Goal: Task Accomplishment & Management: Manage account settings

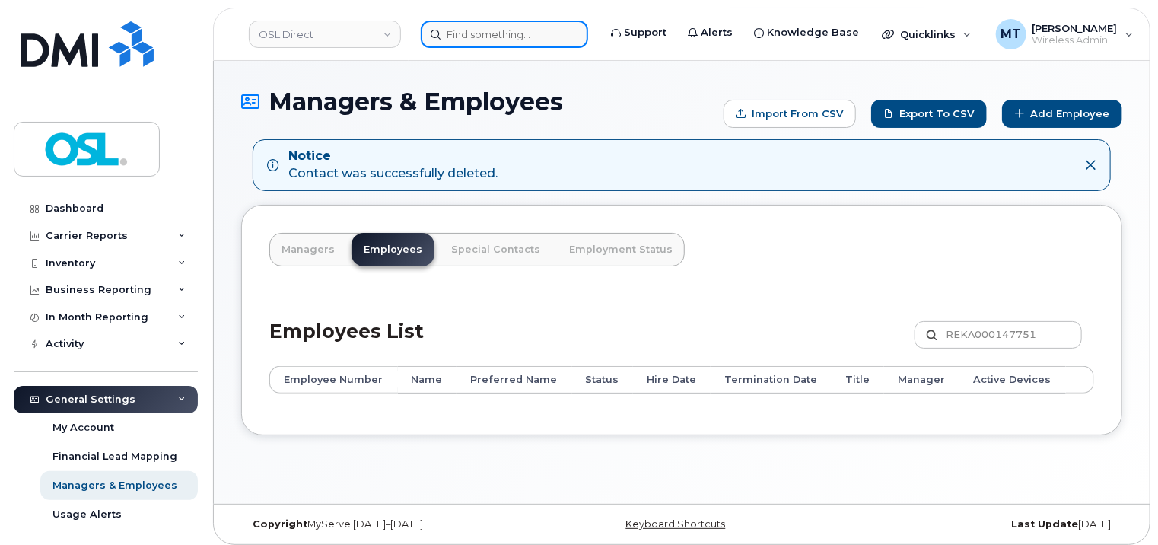
click at [512, 32] on input at bounding box center [504, 34] width 167 height 27
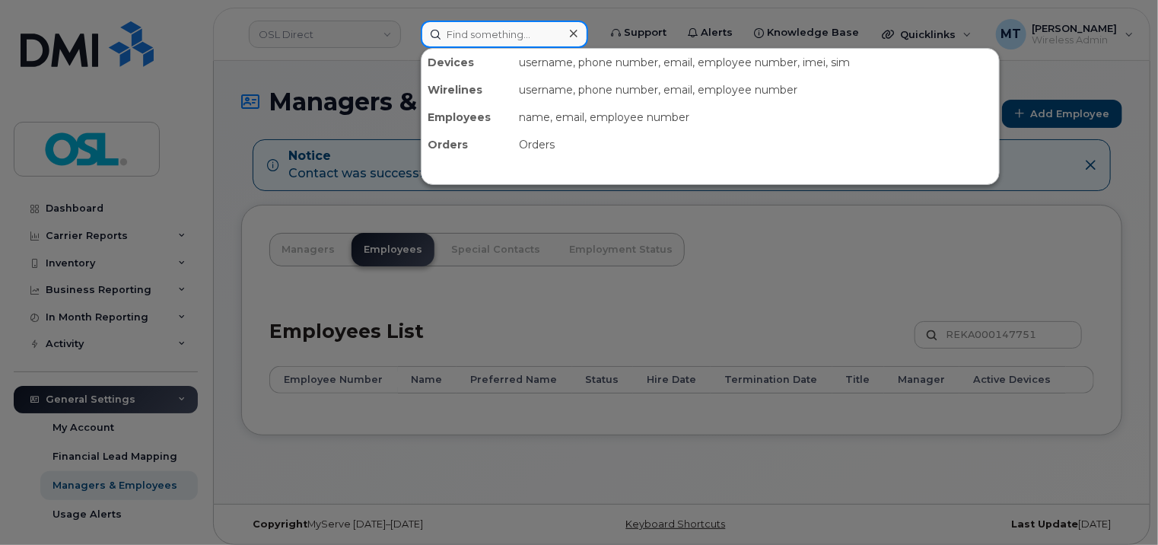
paste input "Zakariyae.Youb@osldirect.com"
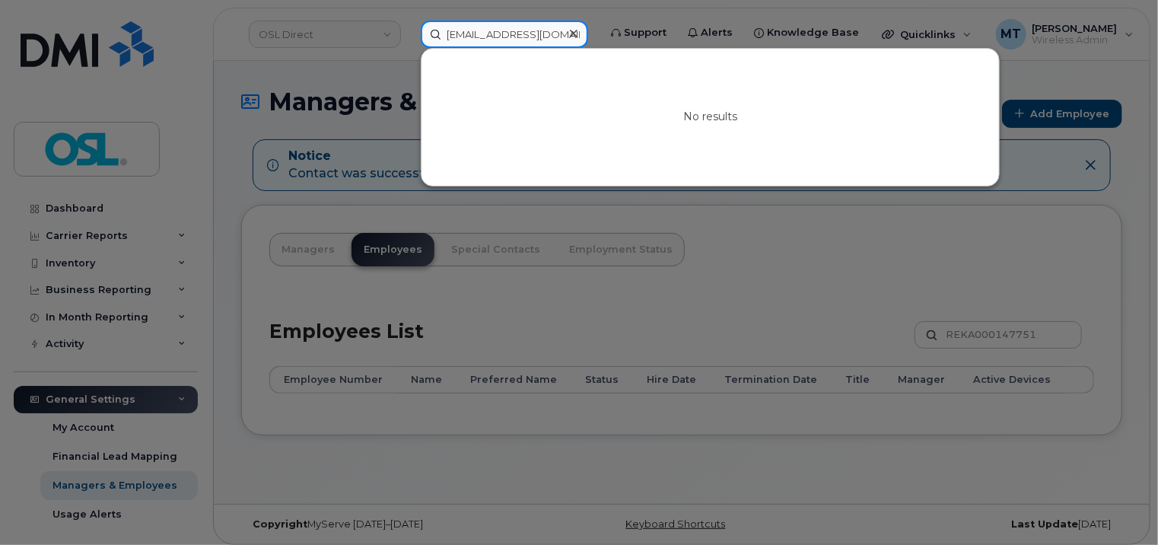
drag, startPoint x: 485, startPoint y: 36, endPoint x: 421, endPoint y: 40, distance: 64.0
click at [421, 40] on input "Zakariyae.Youb@osldirect.com" at bounding box center [504, 34] width 167 height 27
click at [468, 34] on input "Zakariyae.Youb@osldirect.com" at bounding box center [504, 34] width 167 height 27
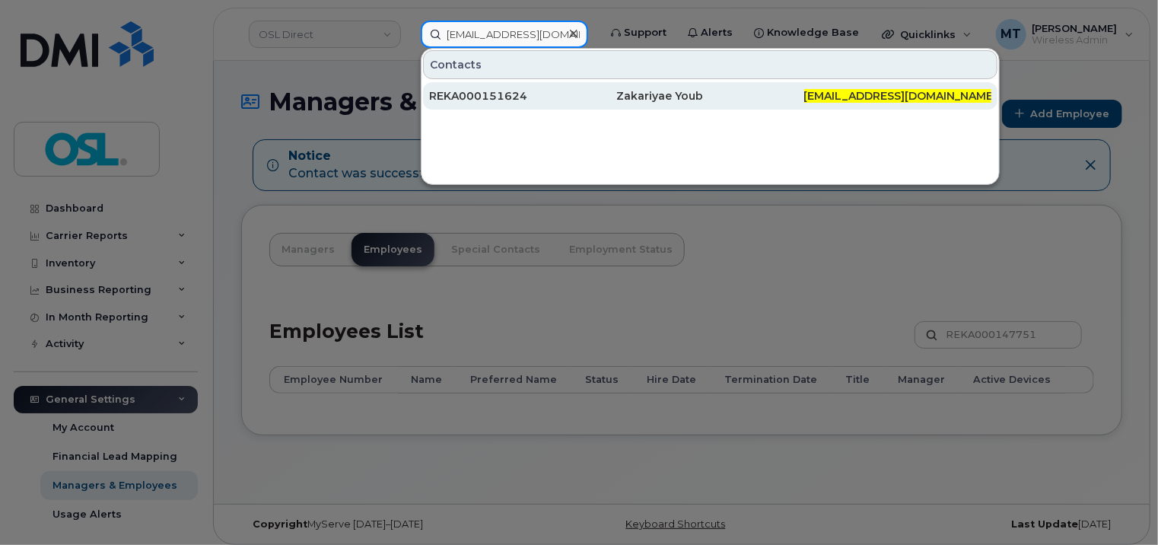
paste input "REKA000151624"
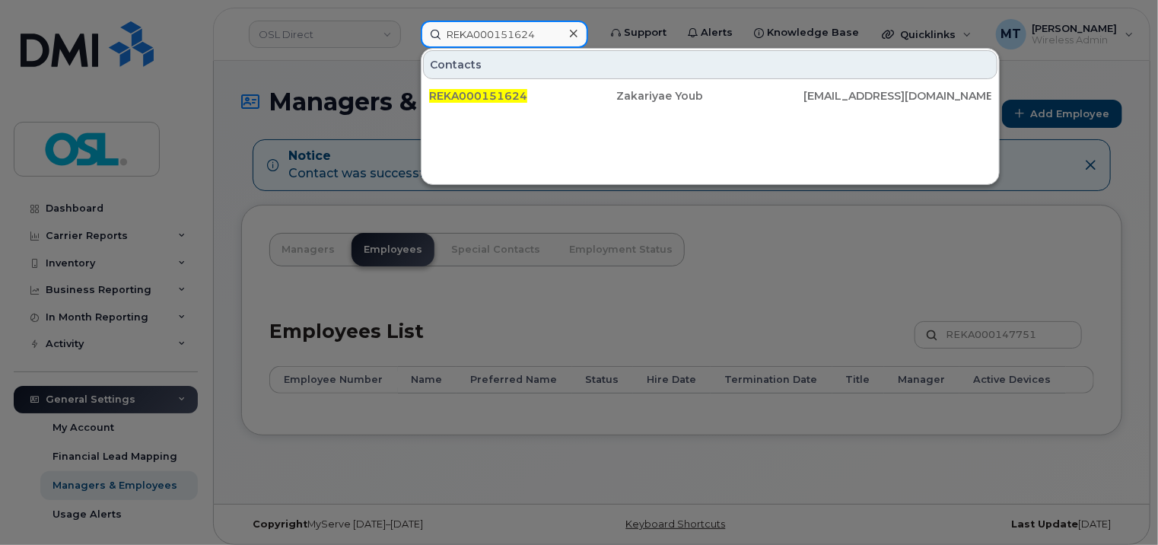
type input "REKA000151624"
drag, startPoint x: 553, startPoint y: 34, endPoint x: 400, endPoint y: 33, distance: 153.0
click at [409, 31] on div "REKA000151624 Contacts REKA000151624 Zakariyae Youb zakariyae.youb@osldirect.com" at bounding box center [505, 34] width 192 height 27
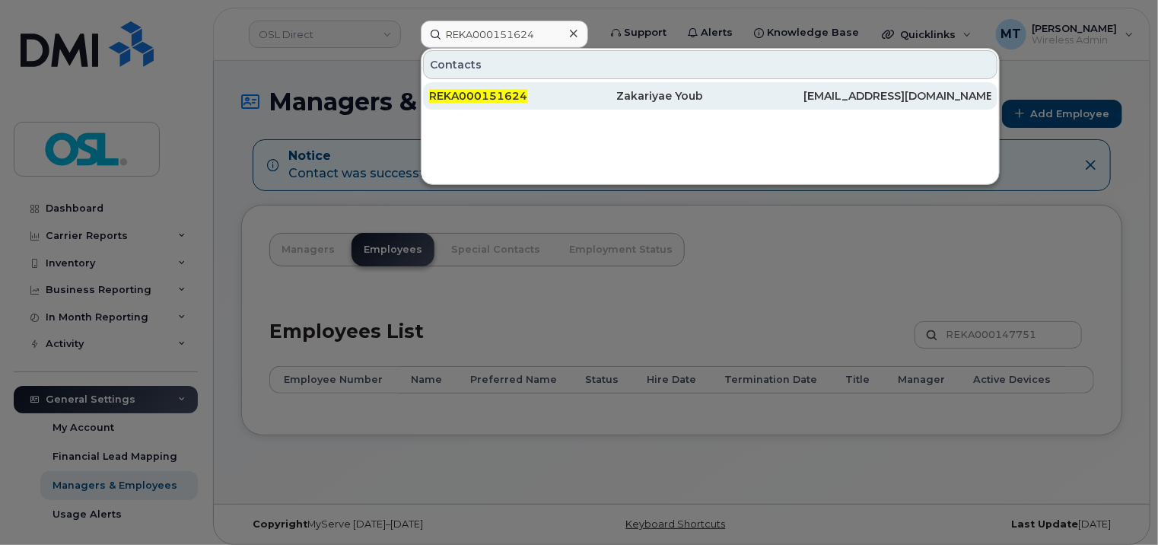
click at [547, 96] on div "REKA000151624" at bounding box center [522, 95] width 187 height 15
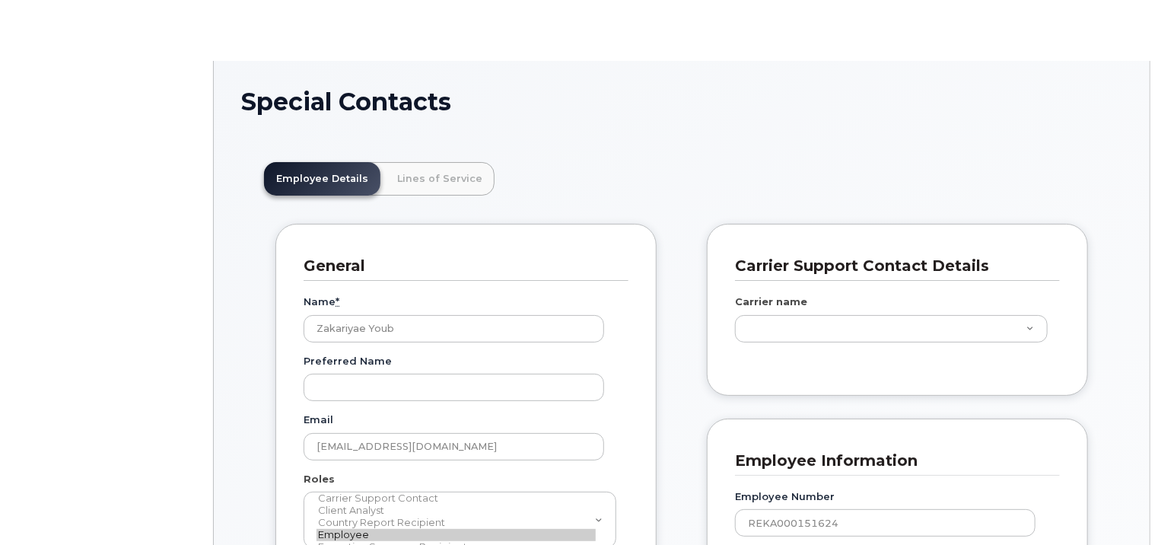
scroll to position [46, 0]
type input "3358056"
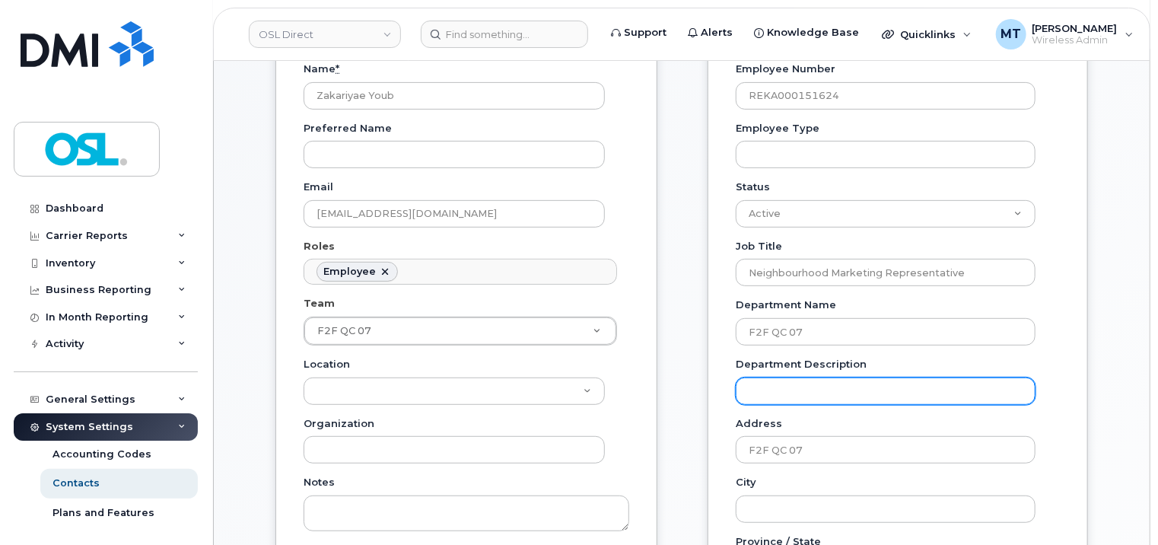
scroll to position [228, 0]
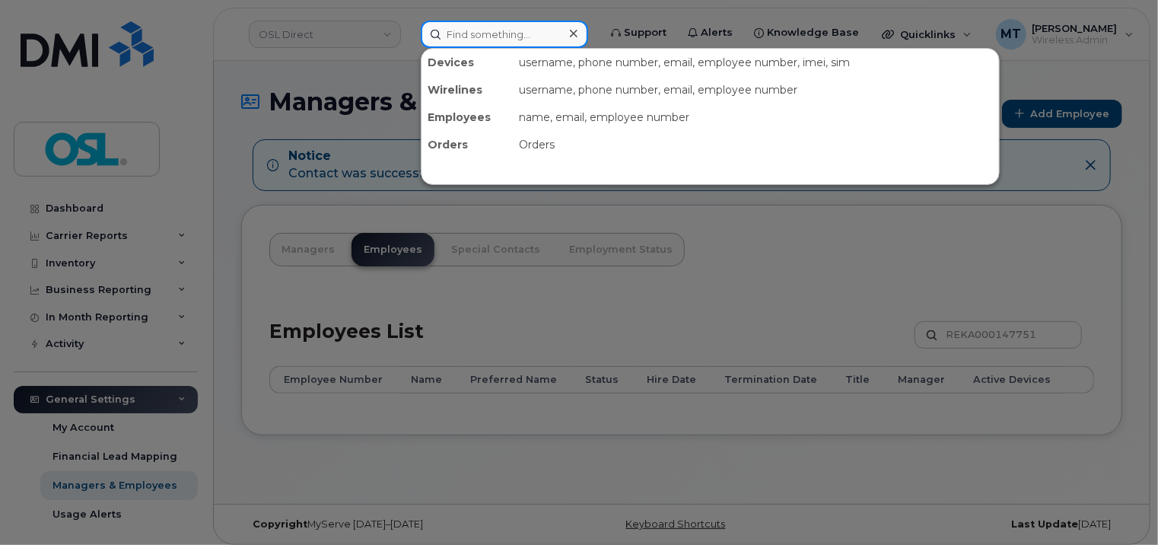
click at [490, 46] on input at bounding box center [504, 34] width 167 height 27
paste input "REKA000151624"
type input "REKA000151624"
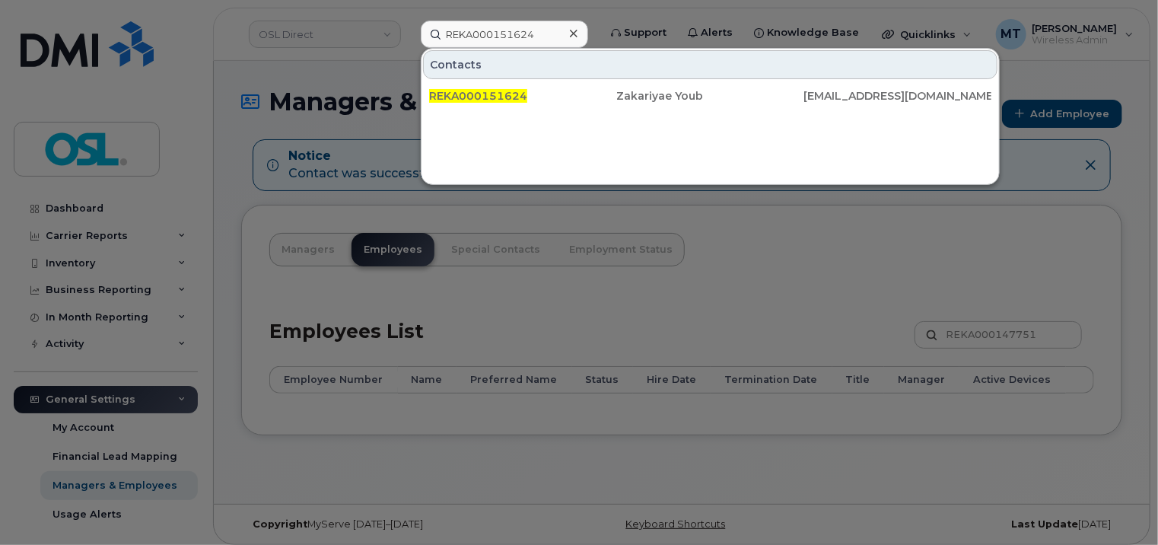
click at [813, 280] on div at bounding box center [579, 272] width 1158 height 545
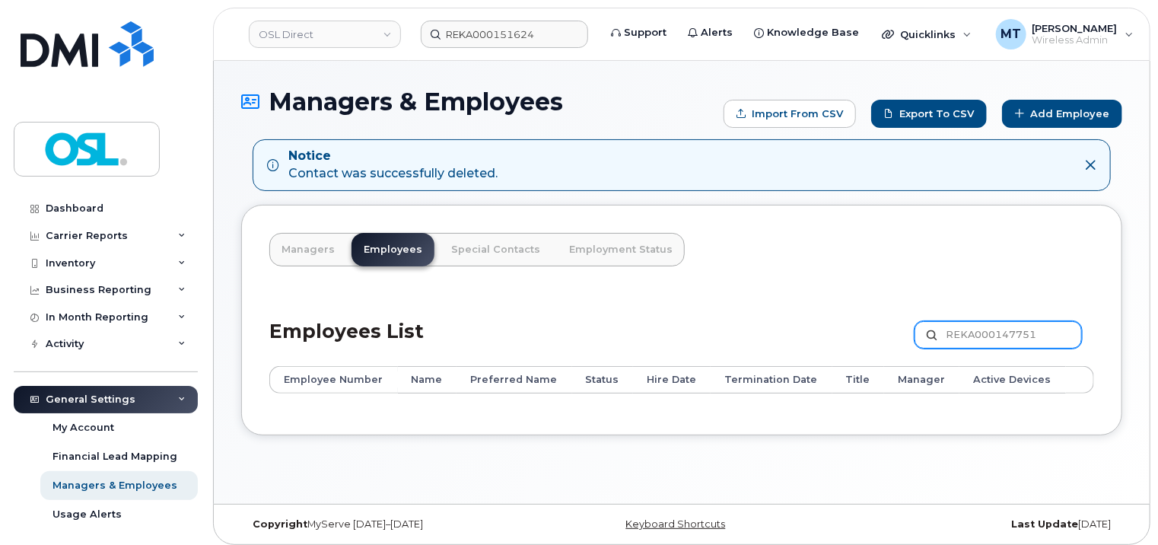
click at [987, 326] on input "REKA000147751" at bounding box center [998, 334] width 167 height 27
paste input "51624"
type input "REKA000151624"
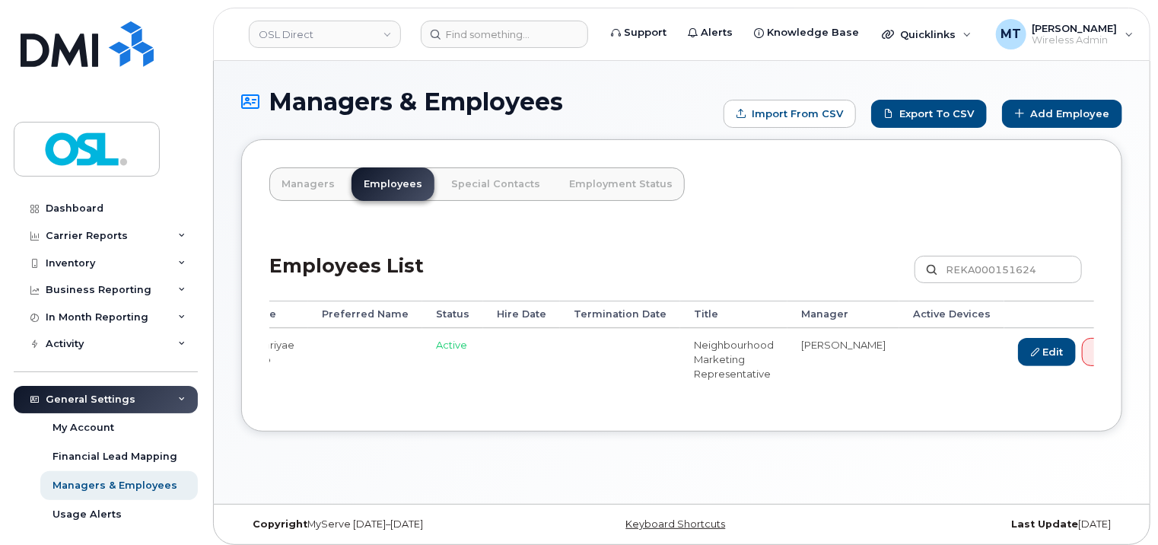
scroll to position [0, 180]
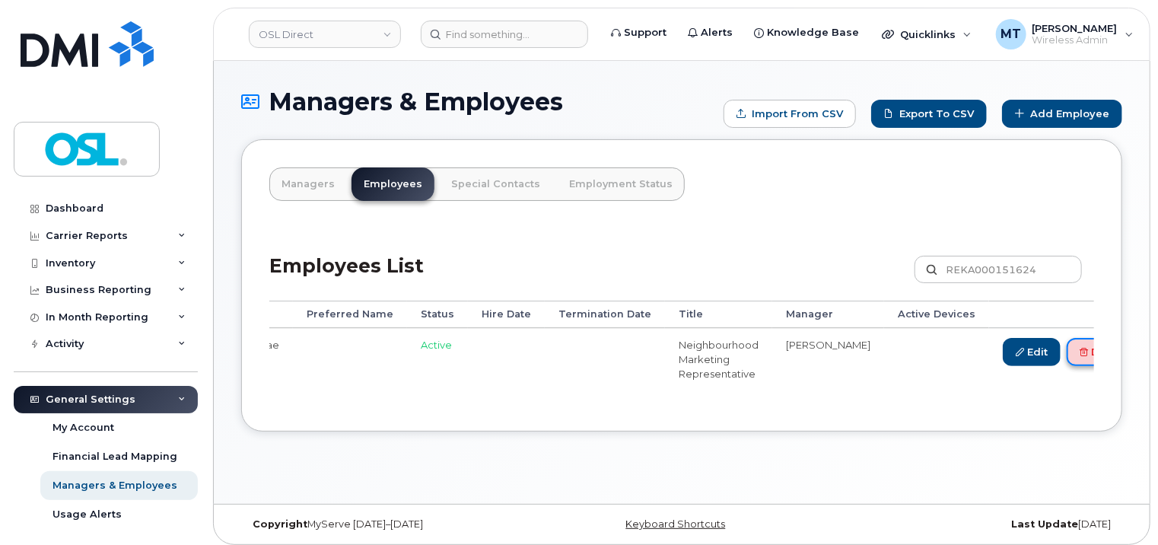
click at [1067, 342] on link "Delete" at bounding box center [1103, 352] width 73 height 28
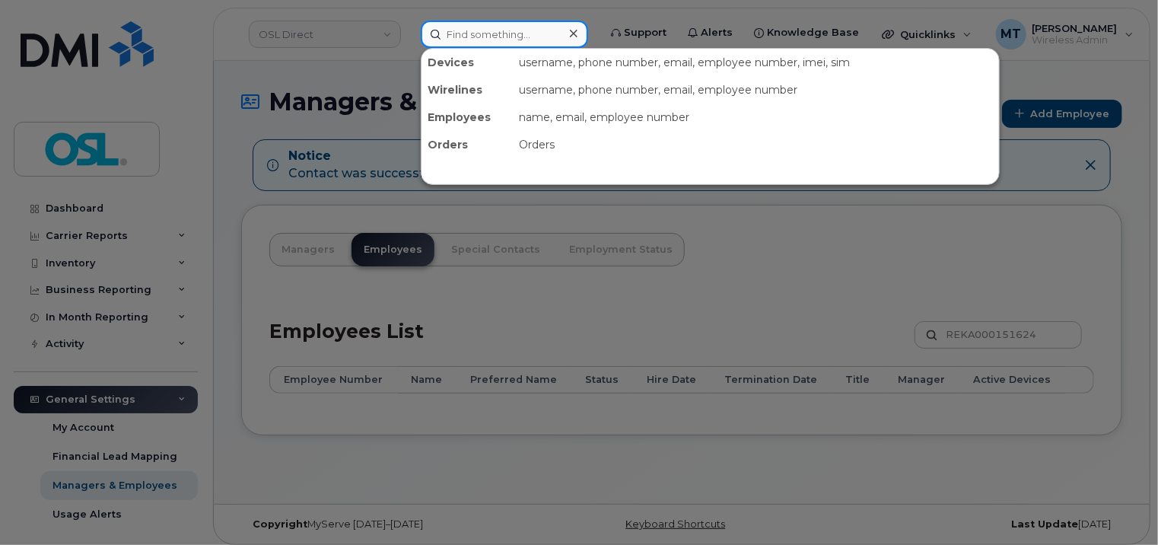
click at [503, 28] on input at bounding box center [504, 34] width 167 height 27
paste input "alexandre.beaudry@osldirect.com"
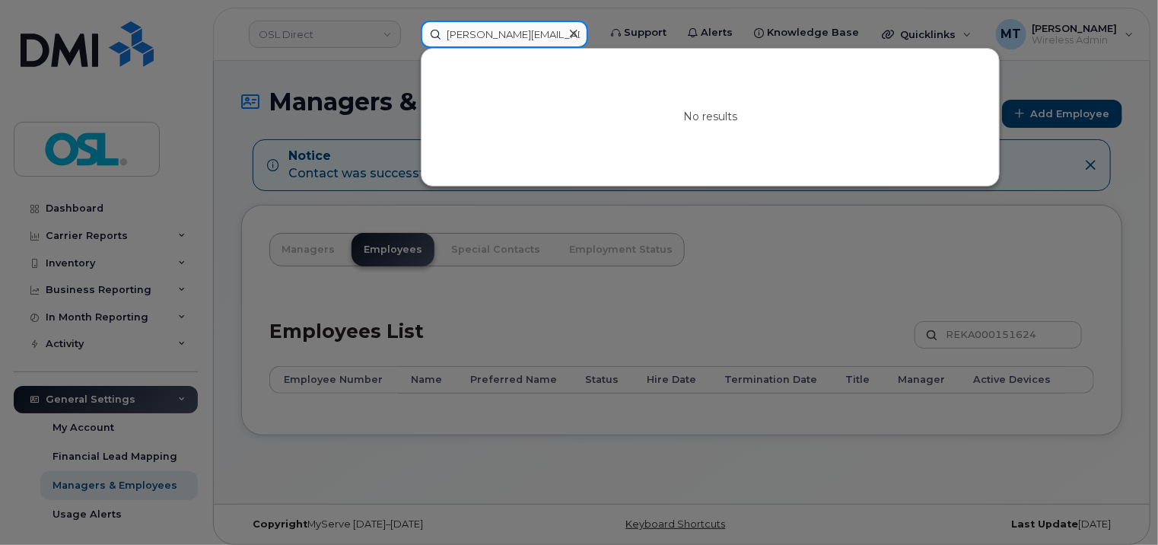
drag, startPoint x: 485, startPoint y: 38, endPoint x: 425, endPoint y: 37, distance: 60.1
click at [425, 37] on input "alexandre.beaudry@osldirect.com" at bounding box center [504, 34] width 167 height 27
click at [460, 33] on input "alexandre.beaudry@osldirect.com" at bounding box center [504, 34] width 167 height 27
type input "alexandre.beaudry@osldirect.com"
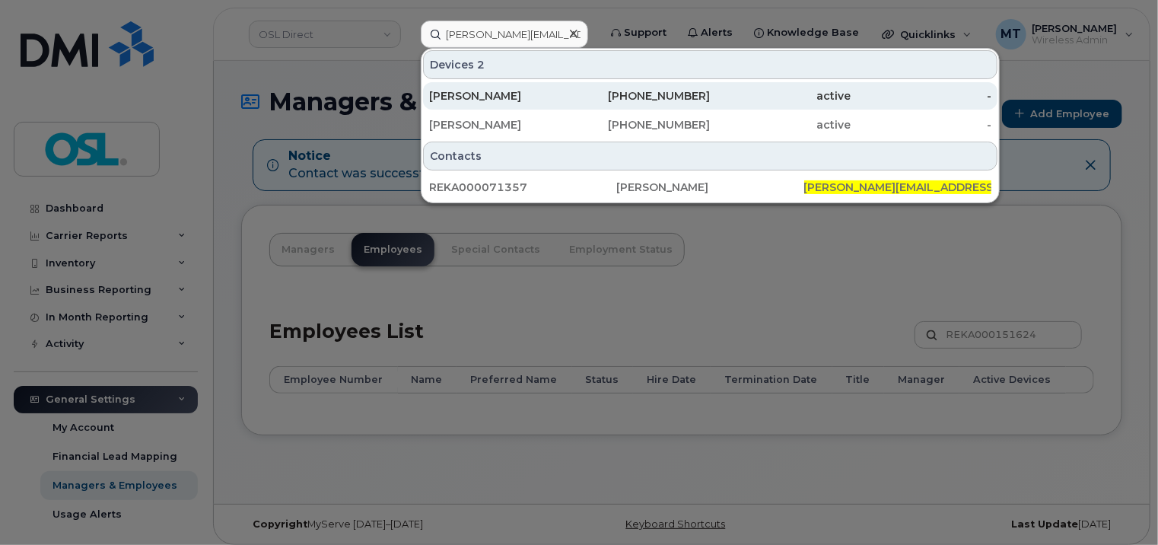
click at [496, 90] on div "Alexandre Beaudry" at bounding box center [499, 95] width 141 height 15
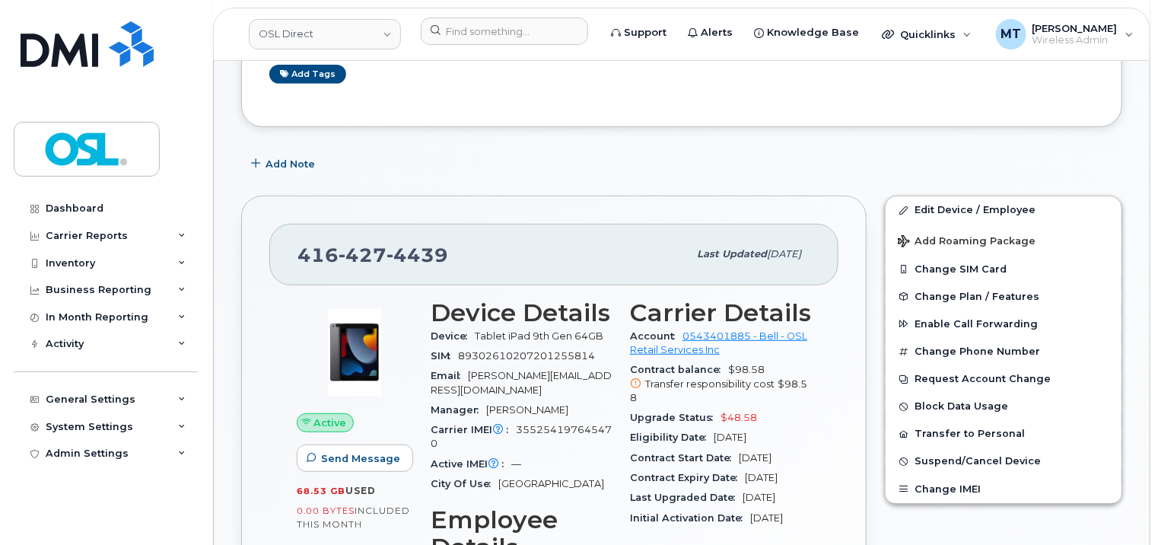
scroll to position [304, 0]
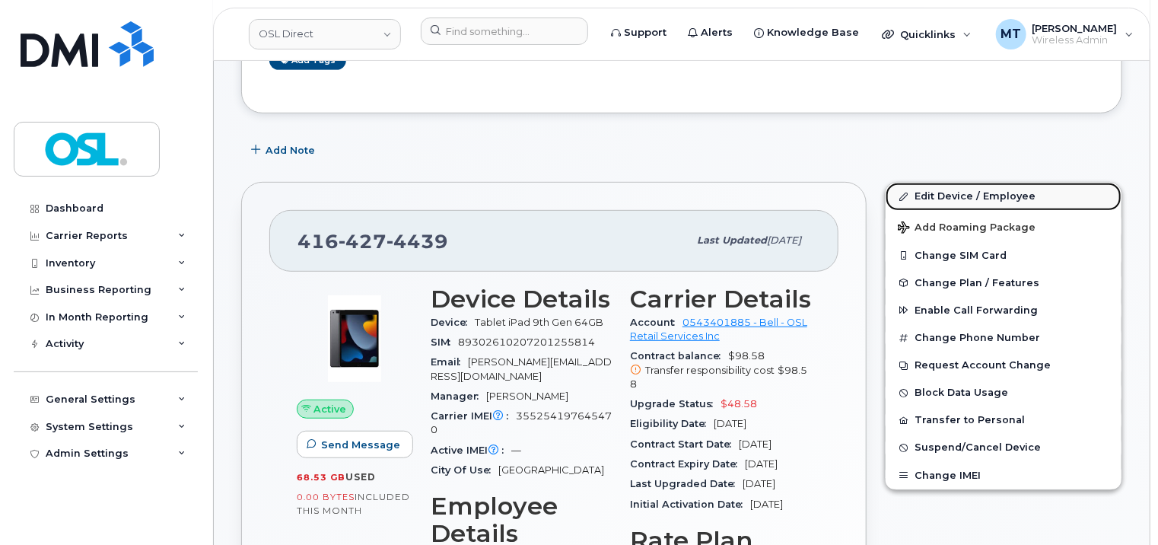
click at [963, 197] on link "Edit Device / Employee" at bounding box center [1004, 196] width 236 height 27
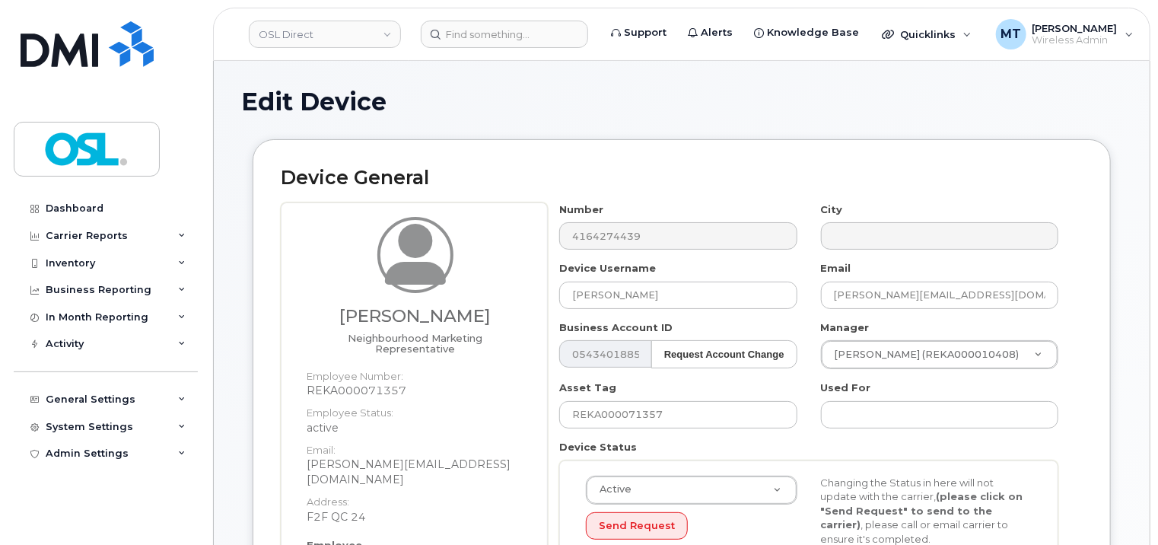
scroll to position [457, 0]
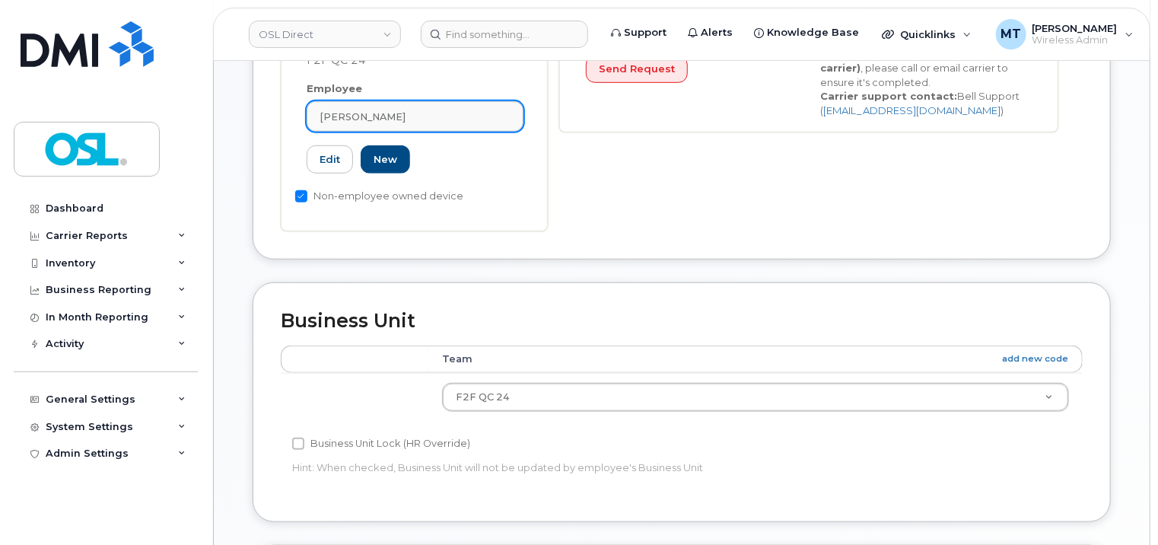
click at [434, 101] on link "[PERSON_NAME]" at bounding box center [415, 116] width 217 height 30
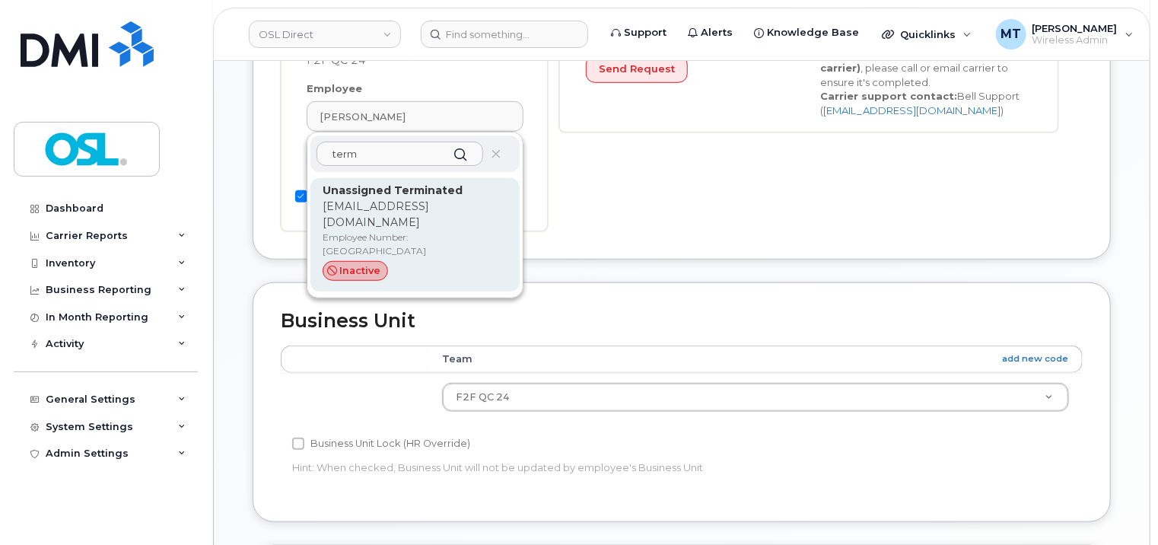
type input "term"
click at [453, 183] on p "Unassigned Terminated" at bounding box center [415, 191] width 185 height 16
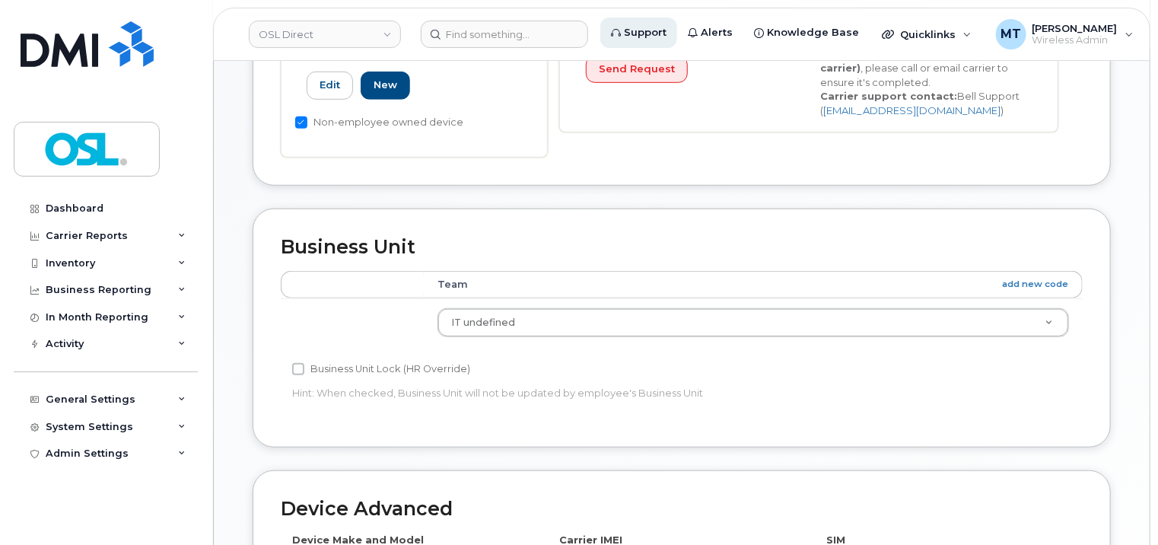
type input "UT"
type input "Unassigned Terminated"
type input "[EMAIL_ADDRESS][DOMAIN_NAME]"
type input "4117510"
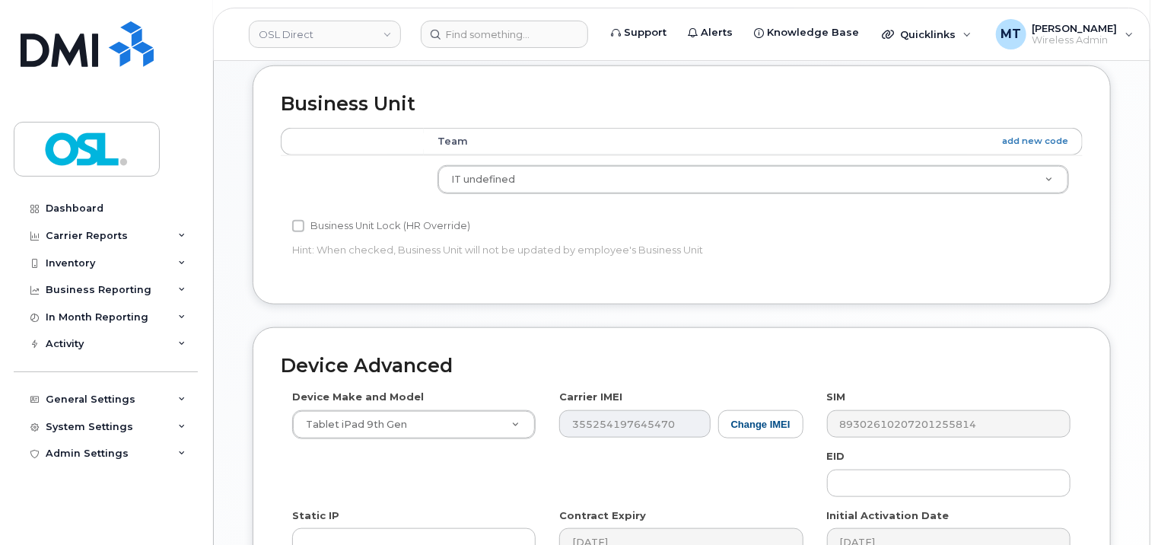
scroll to position [804, 0]
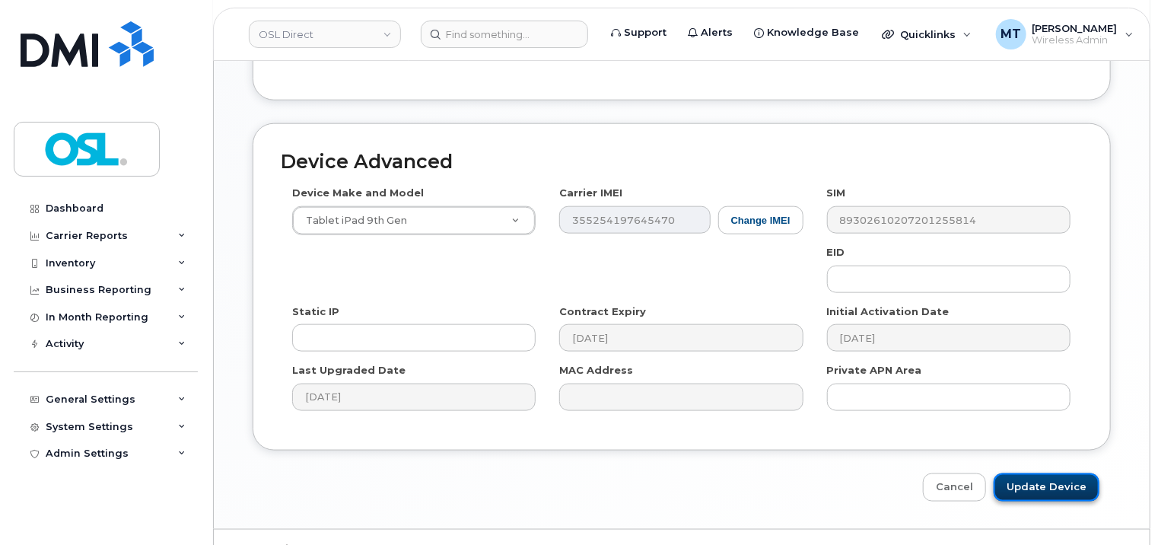
click at [1053, 483] on input "Update Device" at bounding box center [1047, 487] width 106 height 28
type input "Saving..."
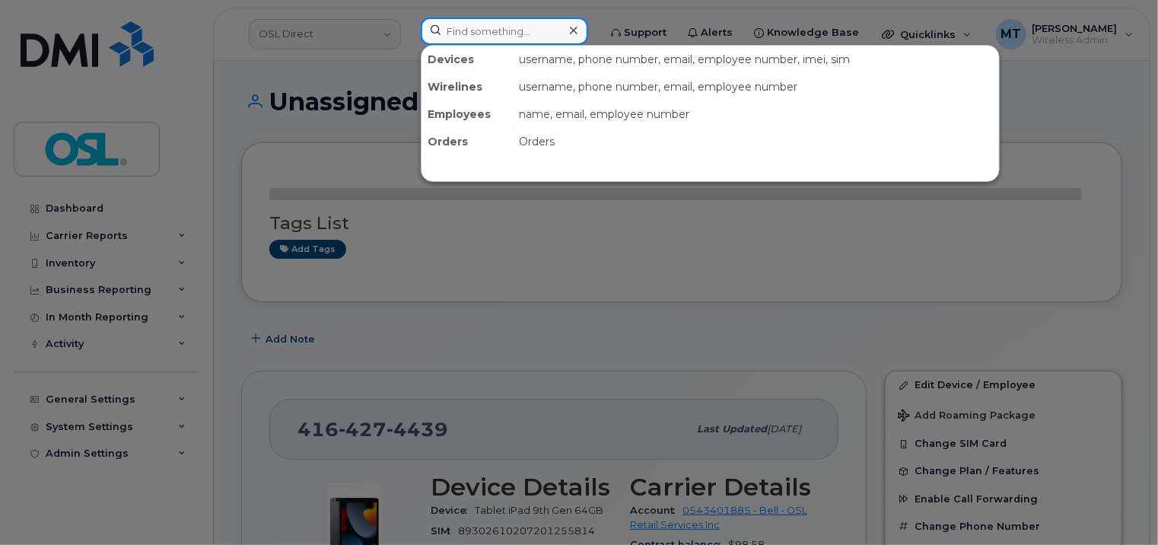
click at [487, 24] on input at bounding box center [504, 31] width 167 height 27
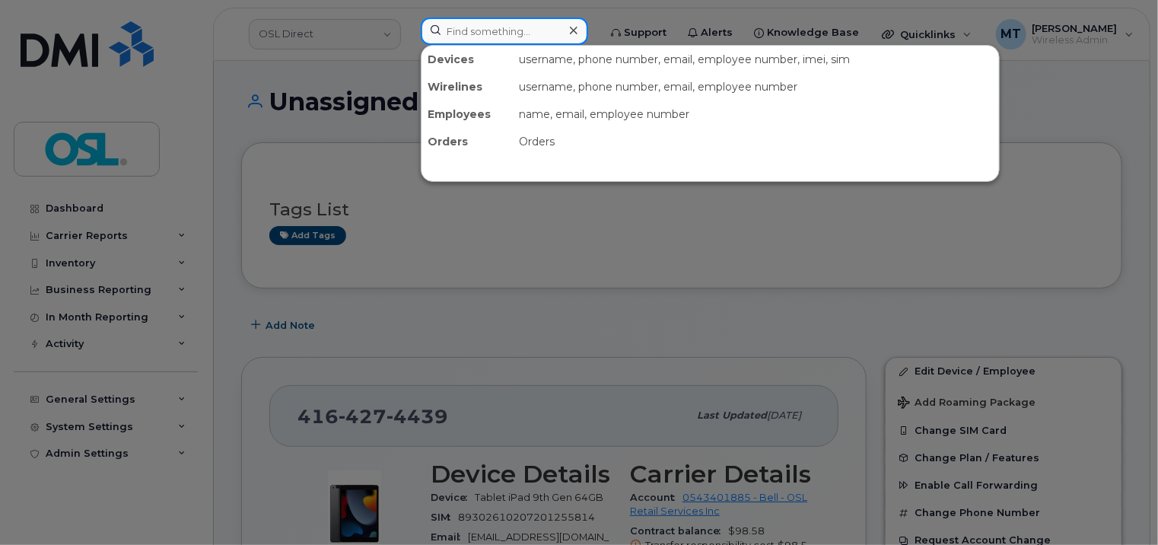
paste input "[PERSON_NAME][EMAIL_ADDRESS][DOMAIN_NAME]"
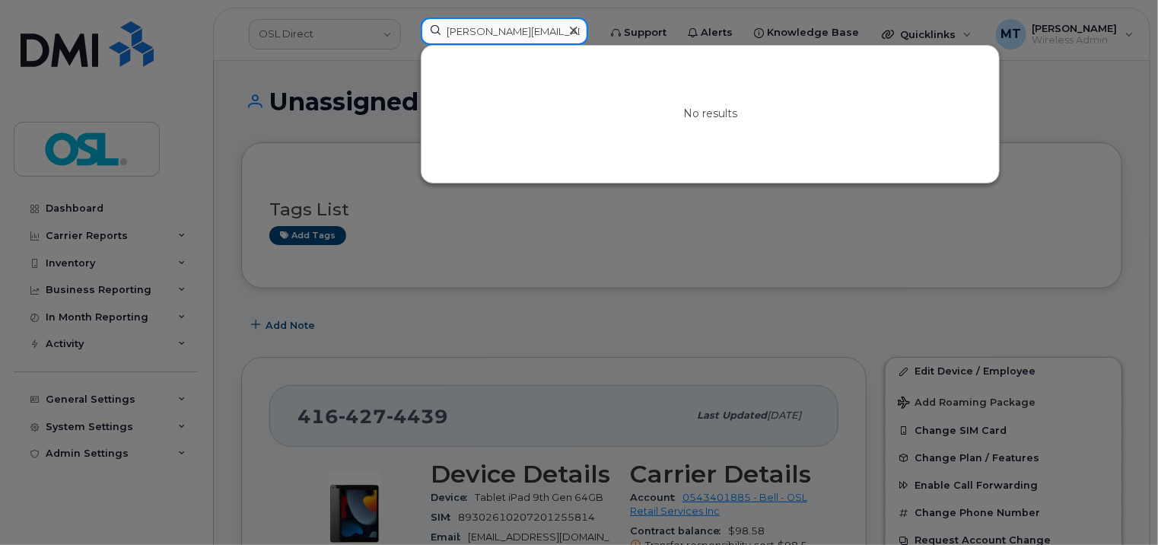
drag, startPoint x: 484, startPoint y: 33, endPoint x: 426, endPoint y: 30, distance: 58.0
click at [426, 30] on input "[PERSON_NAME][EMAIL_ADDRESS][DOMAIN_NAME]" at bounding box center [504, 31] width 167 height 27
click at [467, 27] on input "[PERSON_NAME][EMAIL_ADDRESS][DOMAIN_NAME]" at bounding box center [504, 31] width 167 height 27
click at [462, 32] on input "[PERSON_NAME][EMAIL_ADDRESS][DOMAIN_NAME]" at bounding box center [504, 31] width 167 height 27
type input "[PERSON_NAME][EMAIL_ADDRESS][DOMAIN_NAME]"
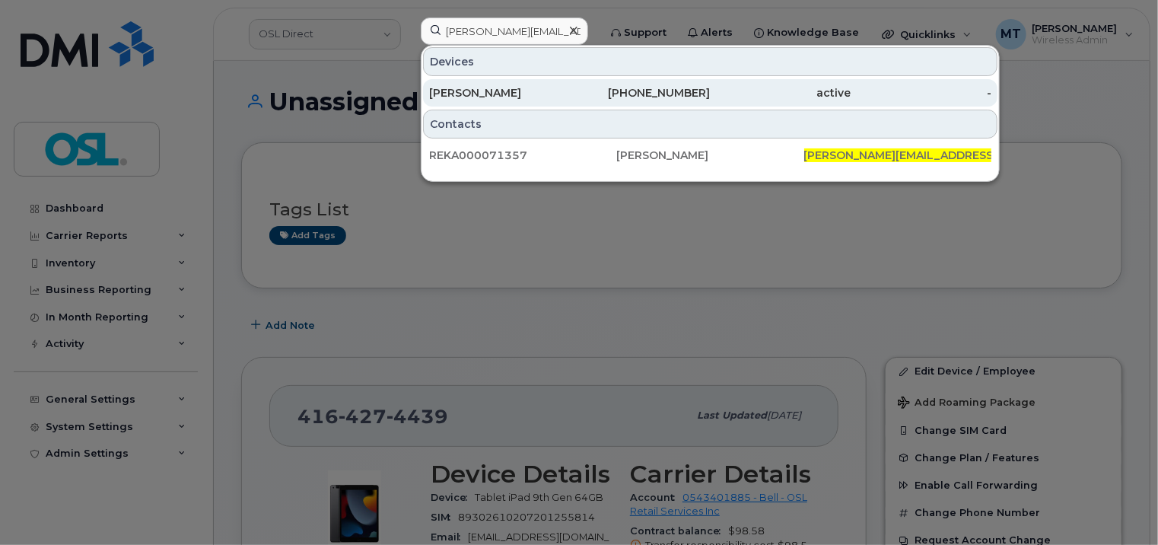
click at [524, 91] on div "[PERSON_NAME]" at bounding box center [499, 92] width 141 height 15
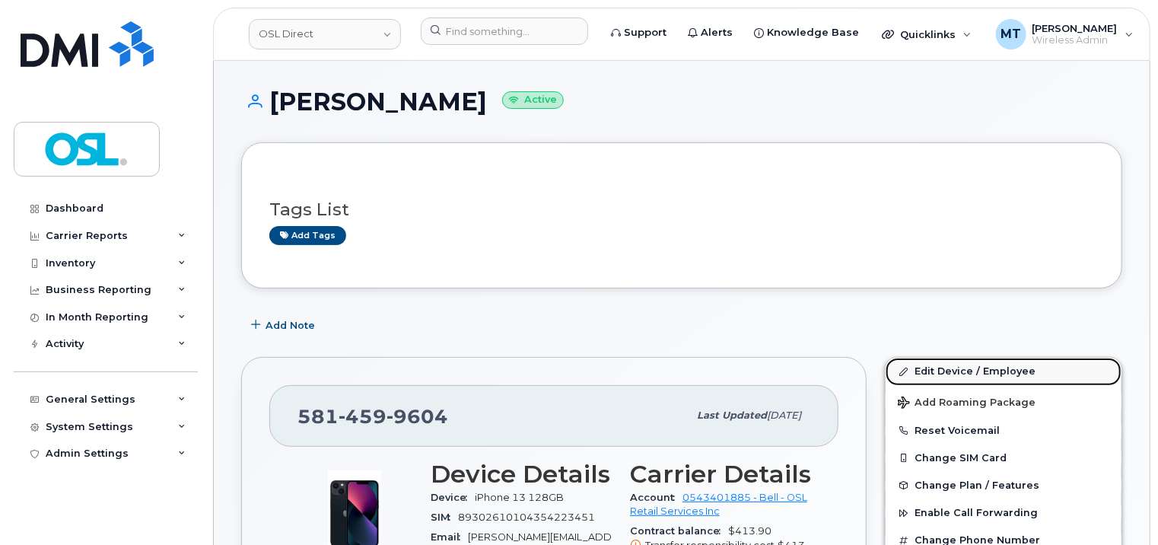
click at [963, 377] on link "Edit Device / Employee" at bounding box center [1004, 371] width 236 height 27
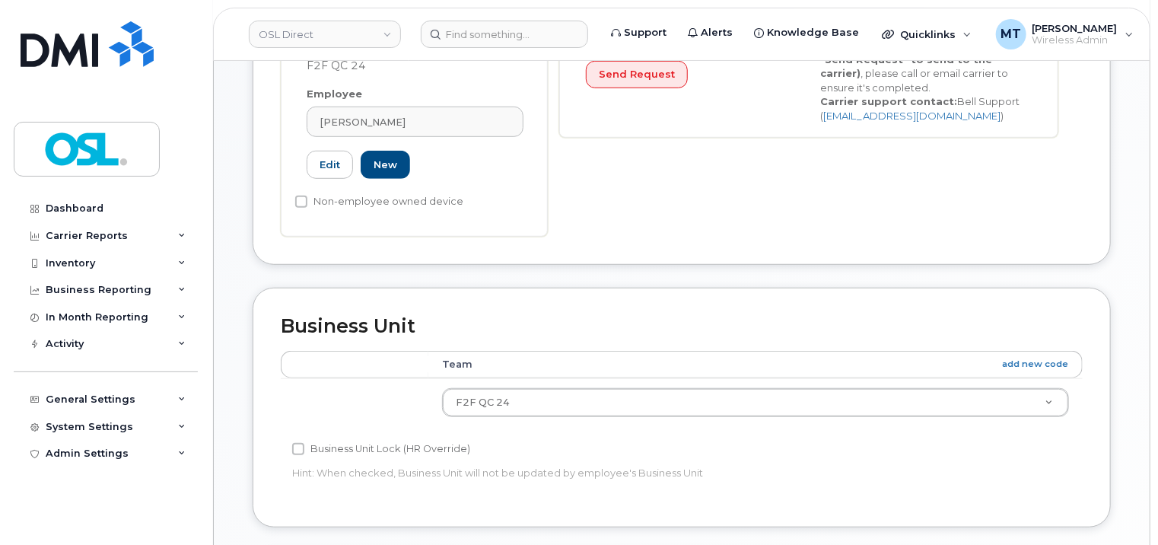
scroll to position [457, 0]
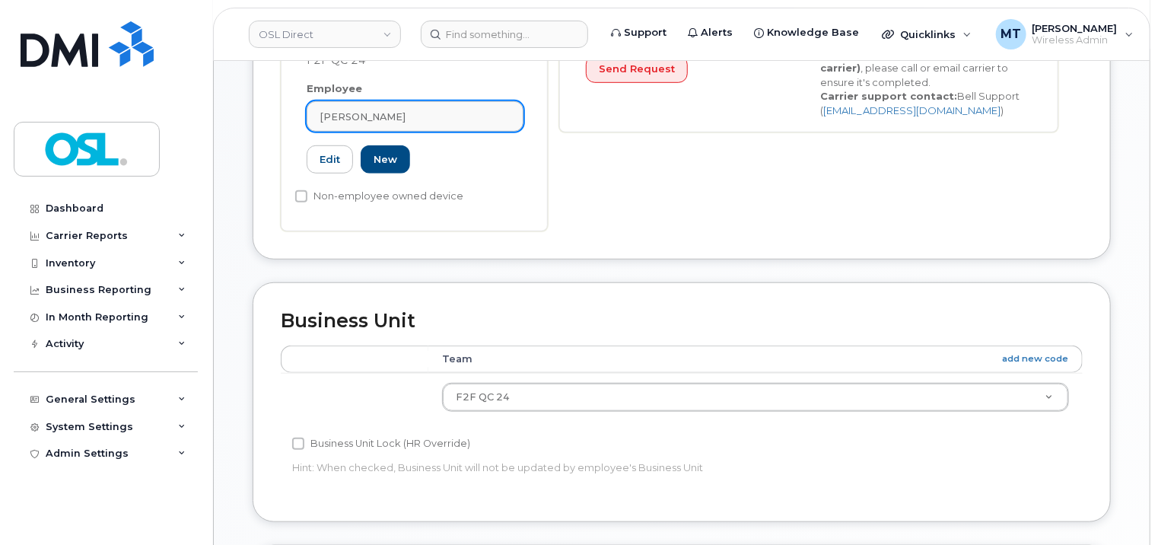
click at [423, 110] on div "[PERSON_NAME]" at bounding box center [415, 117] width 191 height 14
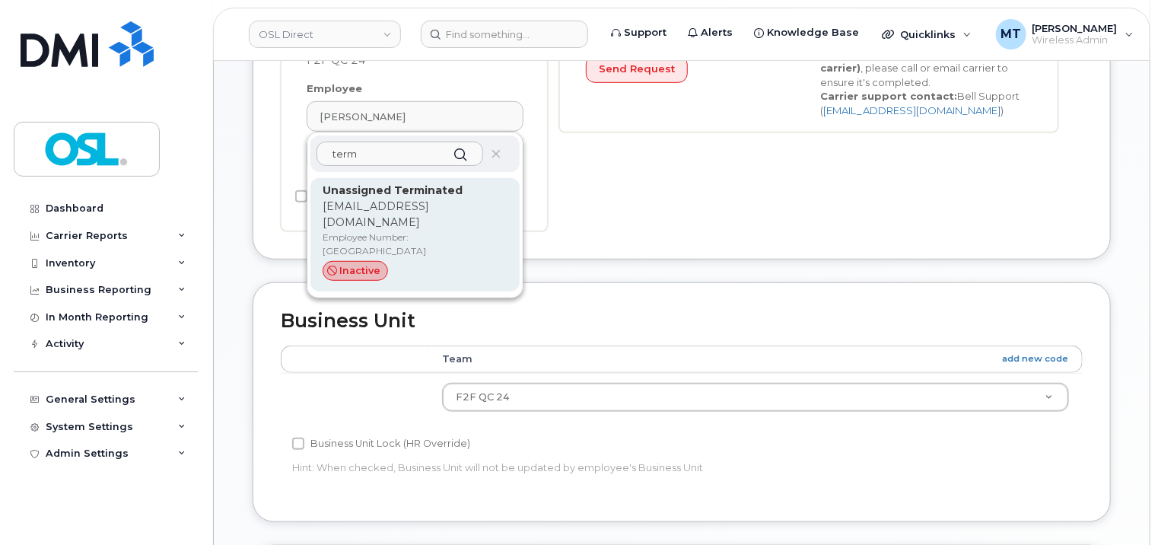
type input "term"
click at [324, 183] on strong "Unassigned Terminated" at bounding box center [393, 190] width 140 height 14
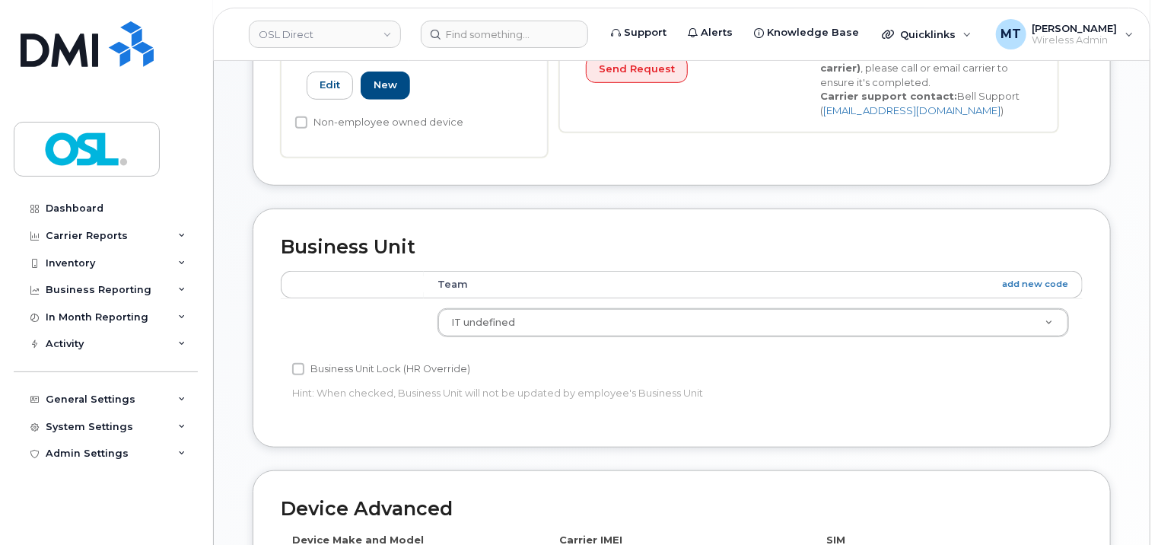
type input "UT"
type input "Unassigned Terminated"
type input "[EMAIL_ADDRESS][DOMAIN_NAME]"
type input "4117510"
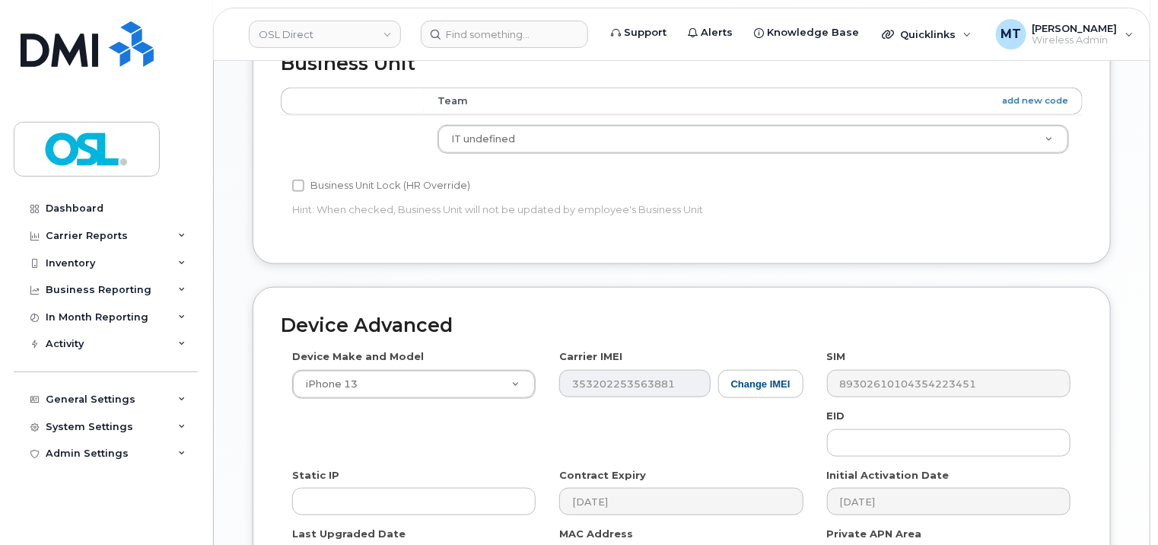
scroll to position [804, 0]
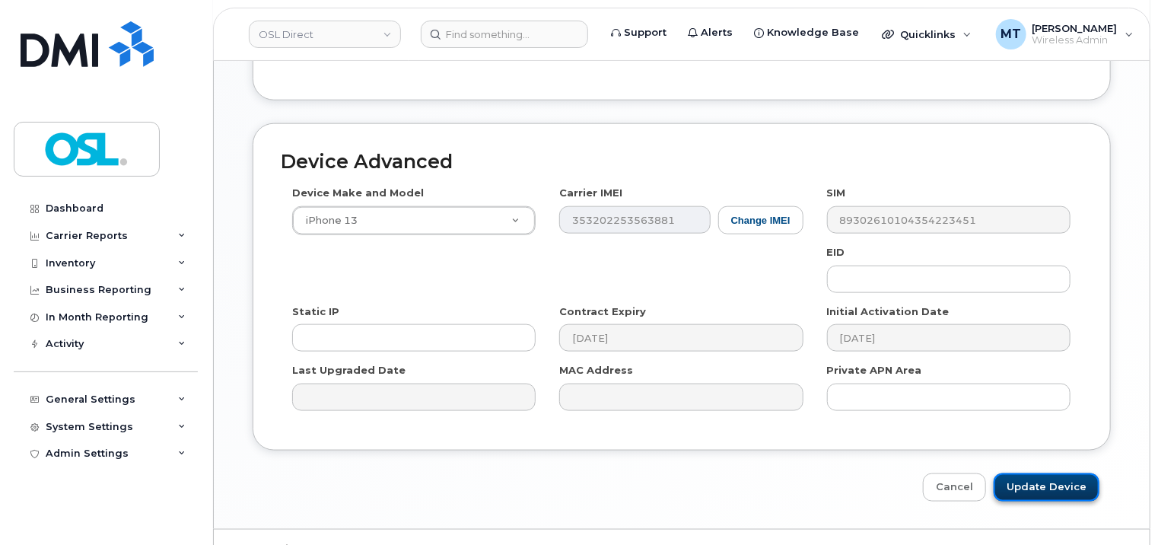
click at [1072, 485] on input "Update Device" at bounding box center [1047, 487] width 106 height 28
type input "Saving..."
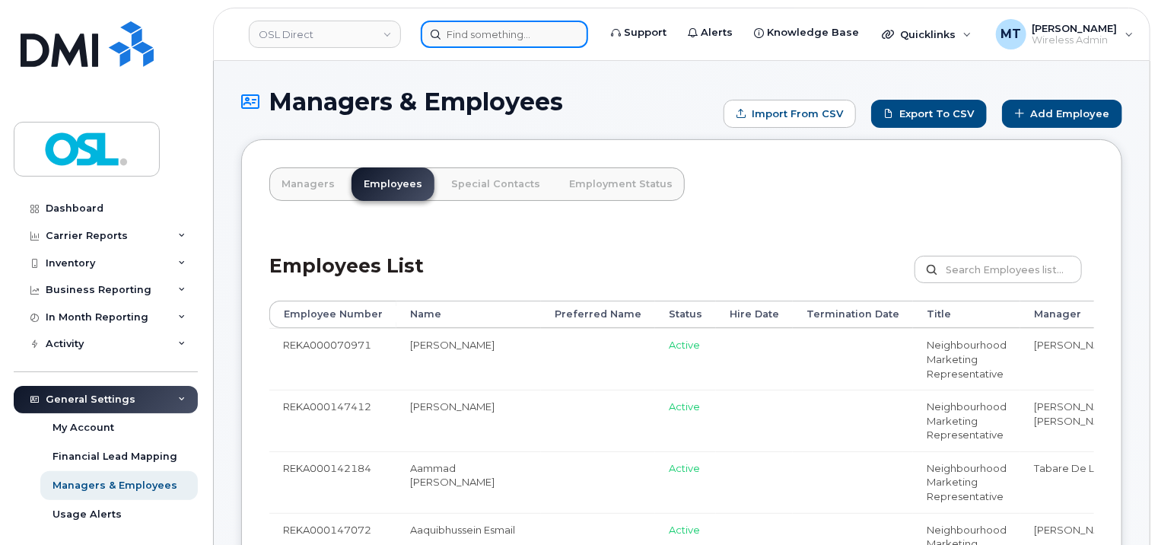
click at [521, 37] on input at bounding box center [504, 34] width 167 height 27
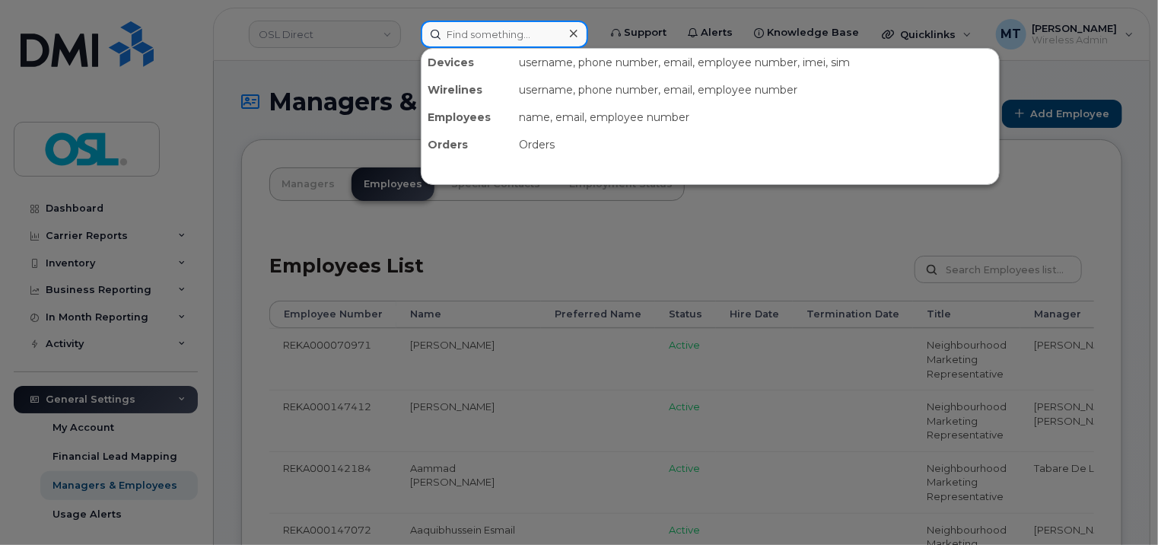
paste input "alexandre.beaudry@osldirect.com"
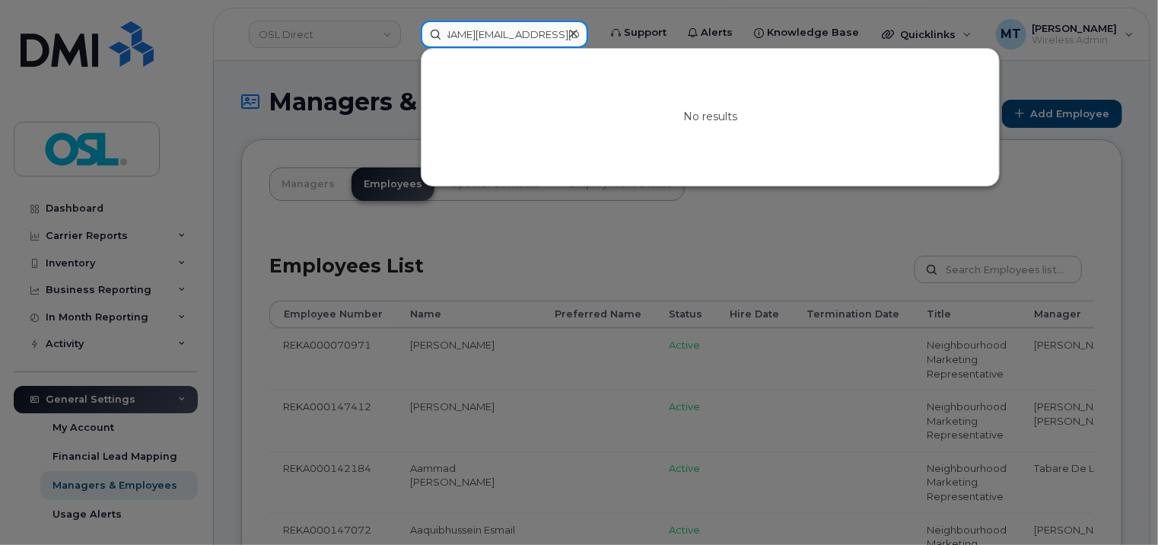
scroll to position [0, 18]
drag, startPoint x: 511, startPoint y: 37, endPoint x: 454, endPoint y: 36, distance: 57.1
click at [454, 36] on input "alexandre.beaudry@osldirect.com" at bounding box center [504, 34] width 167 height 27
click at [451, 33] on input "alexandre.beaudry@osldirect.com" at bounding box center [504, 34] width 167 height 27
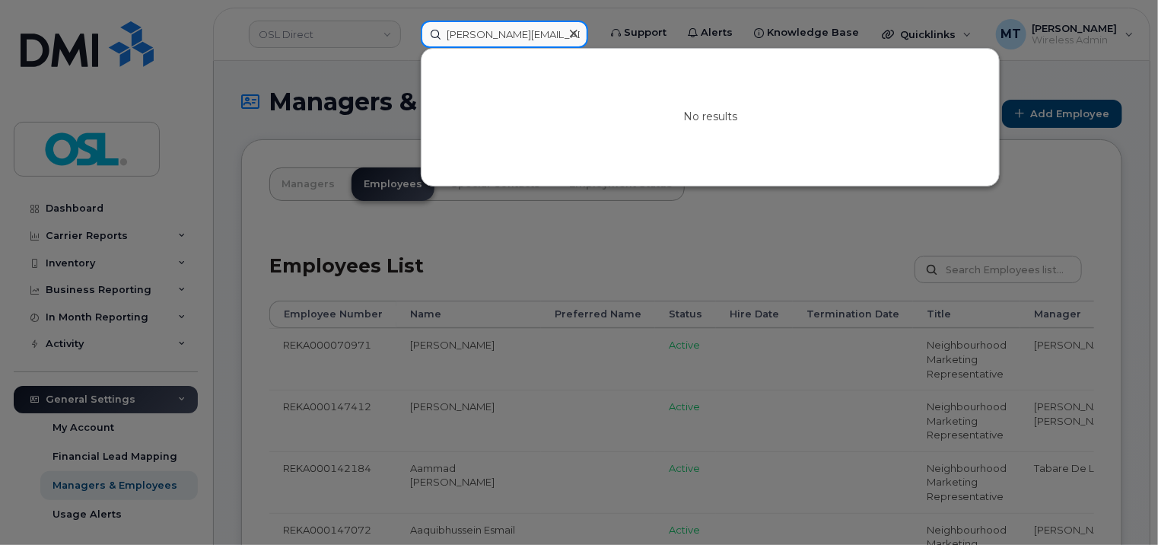
type input "alexandre.beaudry@osldirect.com"
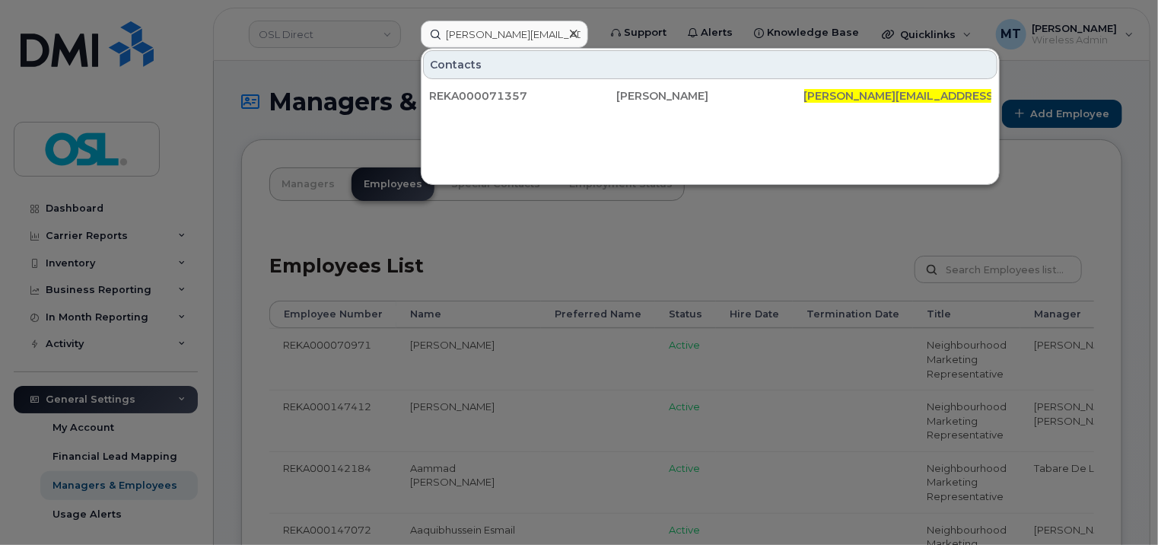
click at [794, 200] on div at bounding box center [579, 272] width 1158 height 545
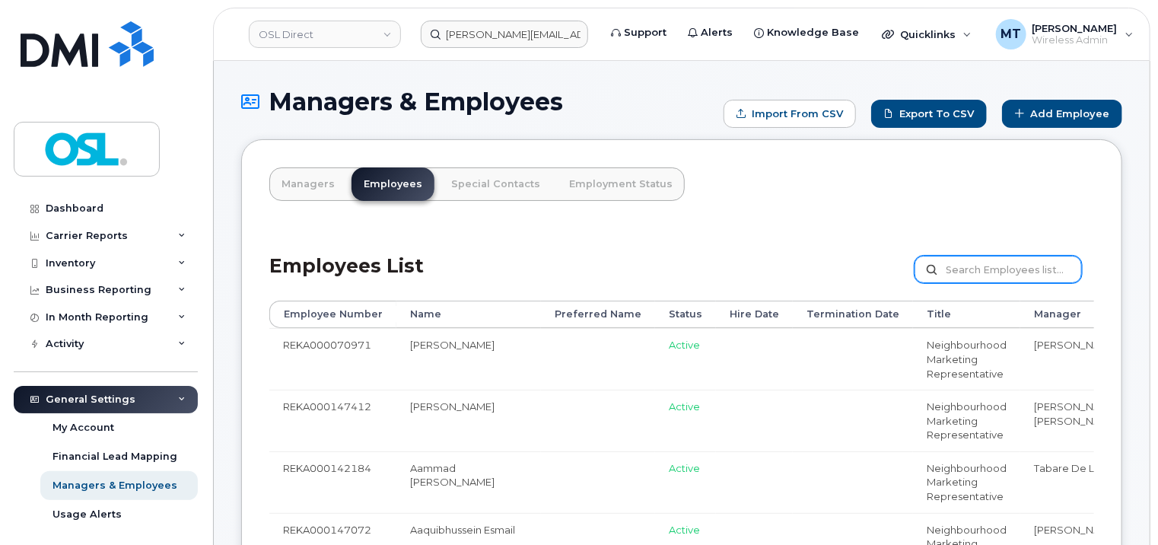
click at [961, 262] on input "text" at bounding box center [998, 269] width 167 height 27
paste input "REKA000071357"
type input "REKA000071357"
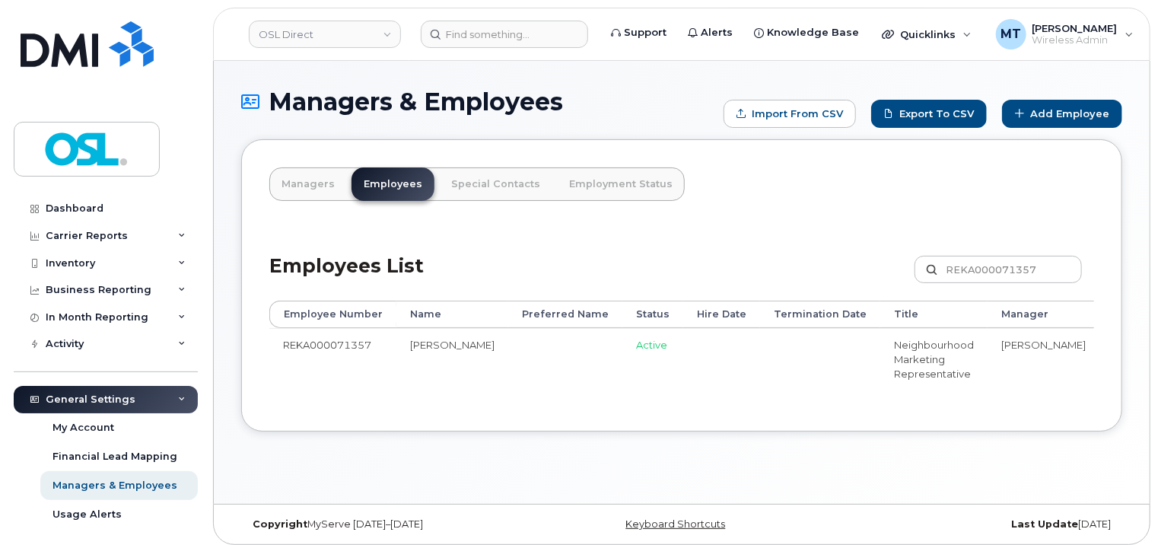
scroll to position [0, 177]
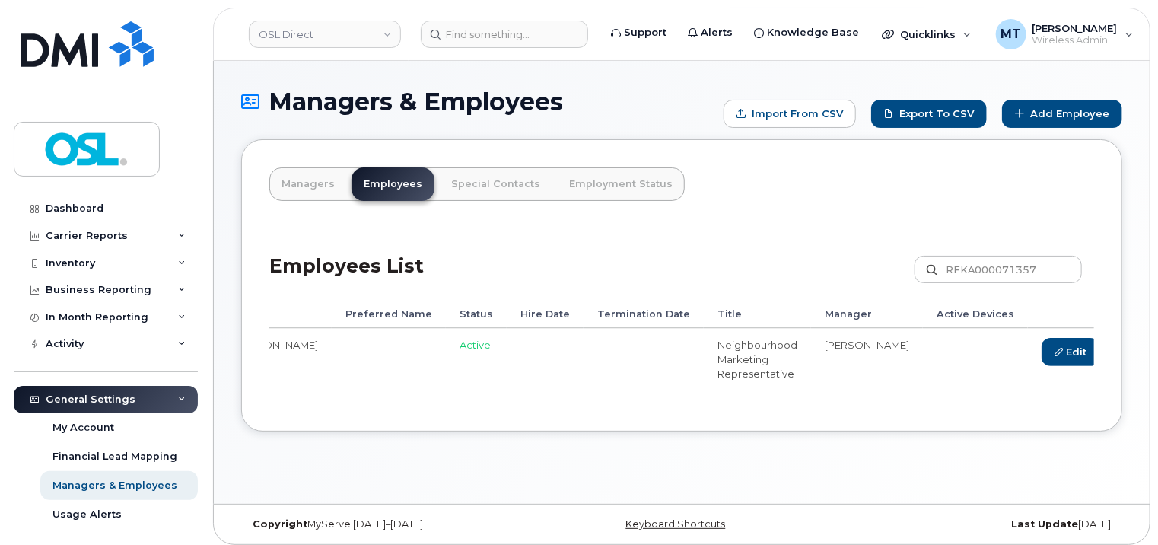
click at [1106, 356] on link "Delete" at bounding box center [1142, 352] width 73 height 28
